Goal: Information Seeking & Learning: Learn about a topic

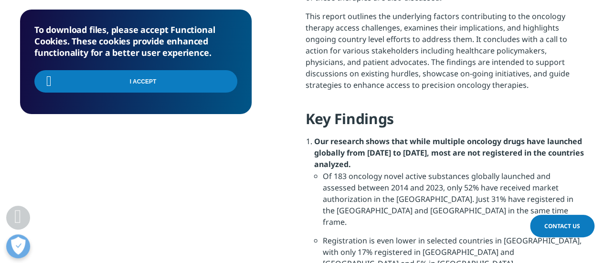
scroll to position [741, 0]
